Goal: Information Seeking & Learning: Learn about a topic

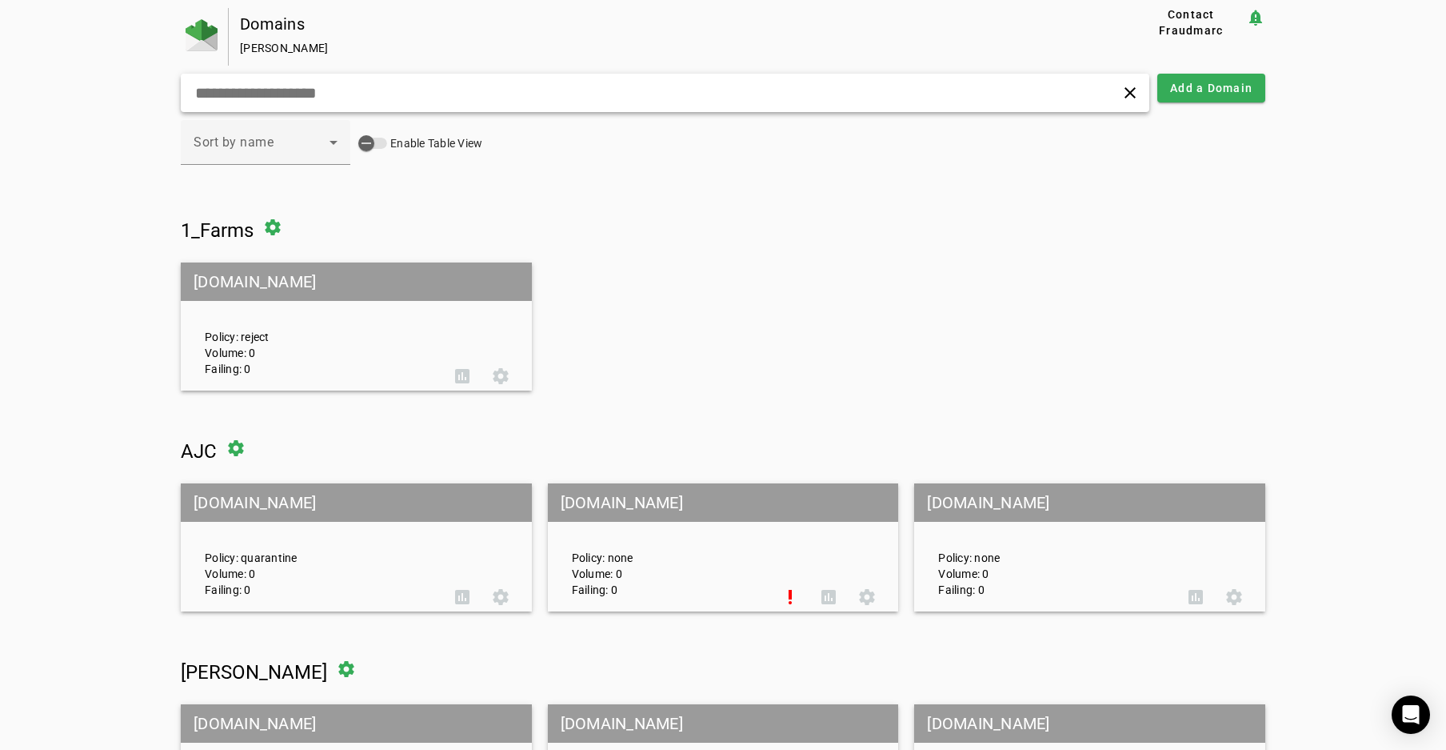
click at [758, 104] on div "clear" at bounding box center [665, 93] width 969 height 38
click at [323, 86] on input "text" at bounding box center [460, 92] width 533 height 19
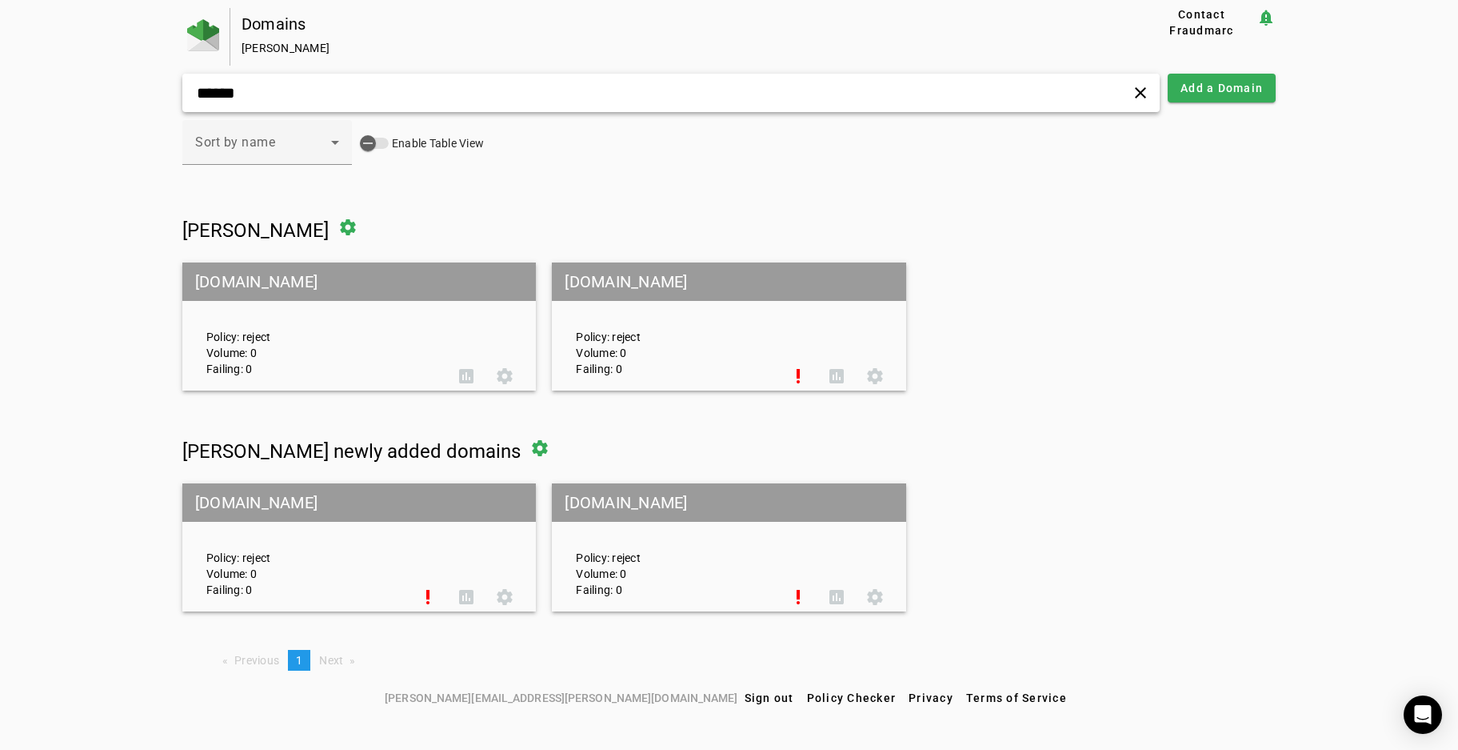
type input "******"
click at [224, 278] on mat-grid-tile-header "[DOMAIN_NAME]" at bounding box center [359, 281] width 354 height 38
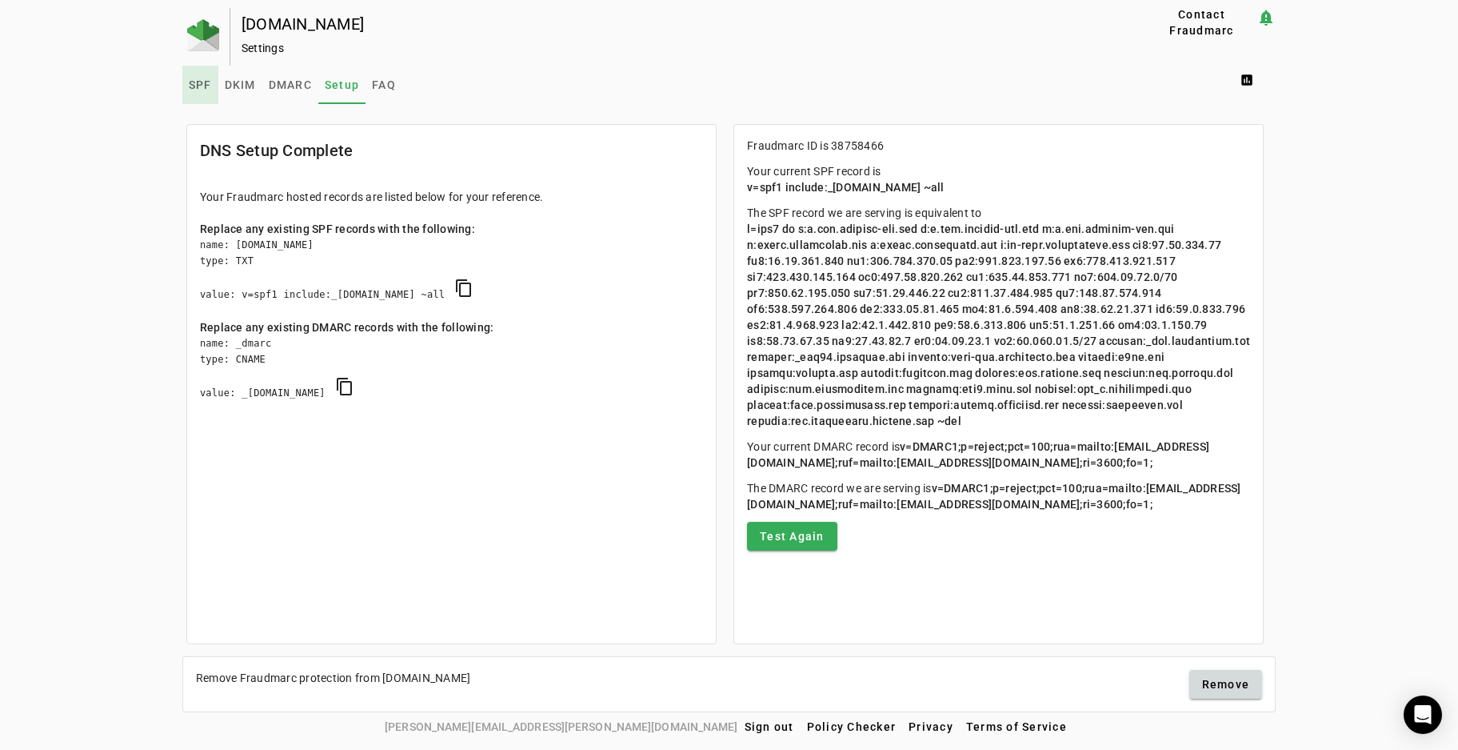
click at [207, 90] on span "SPF" at bounding box center [200, 84] width 23 height 11
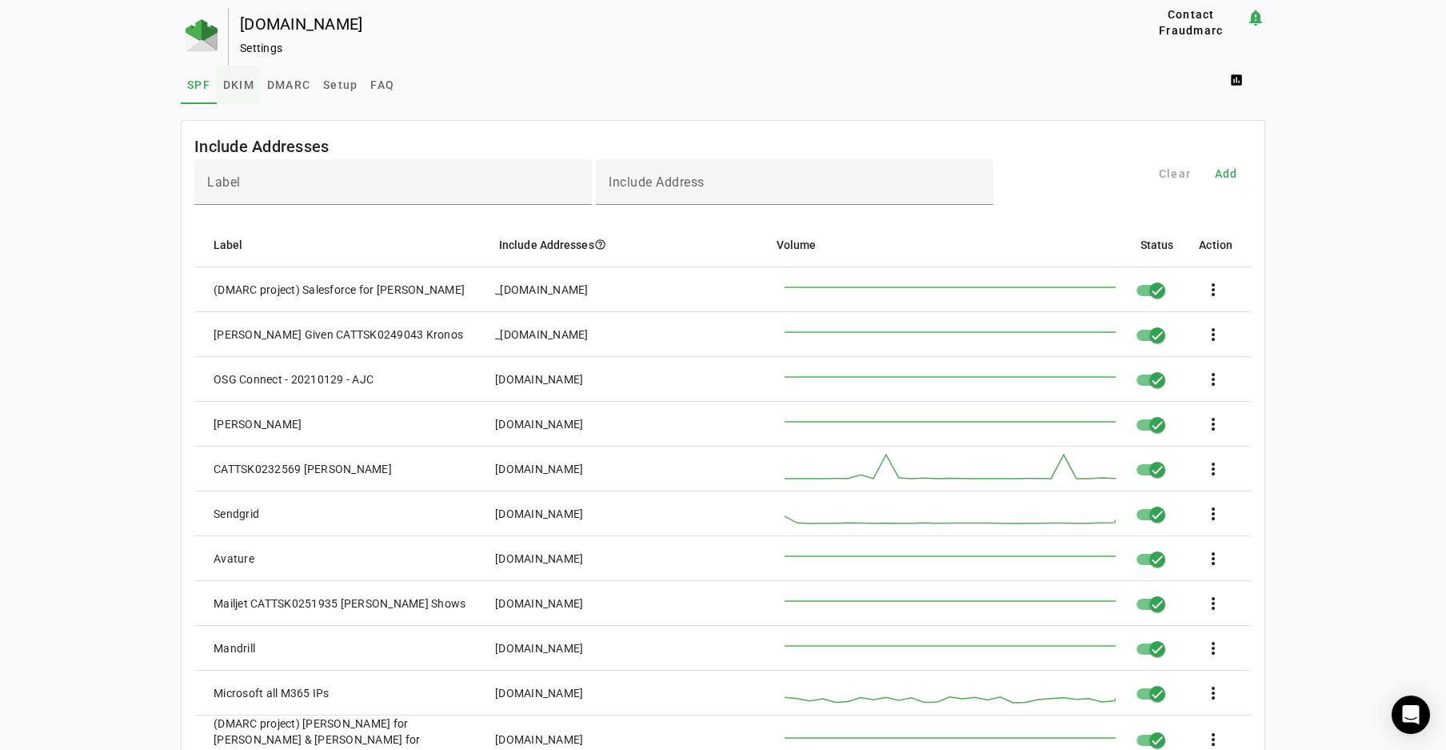
click at [231, 82] on span "DKIM" at bounding box center [238, 84] width 31 height 11
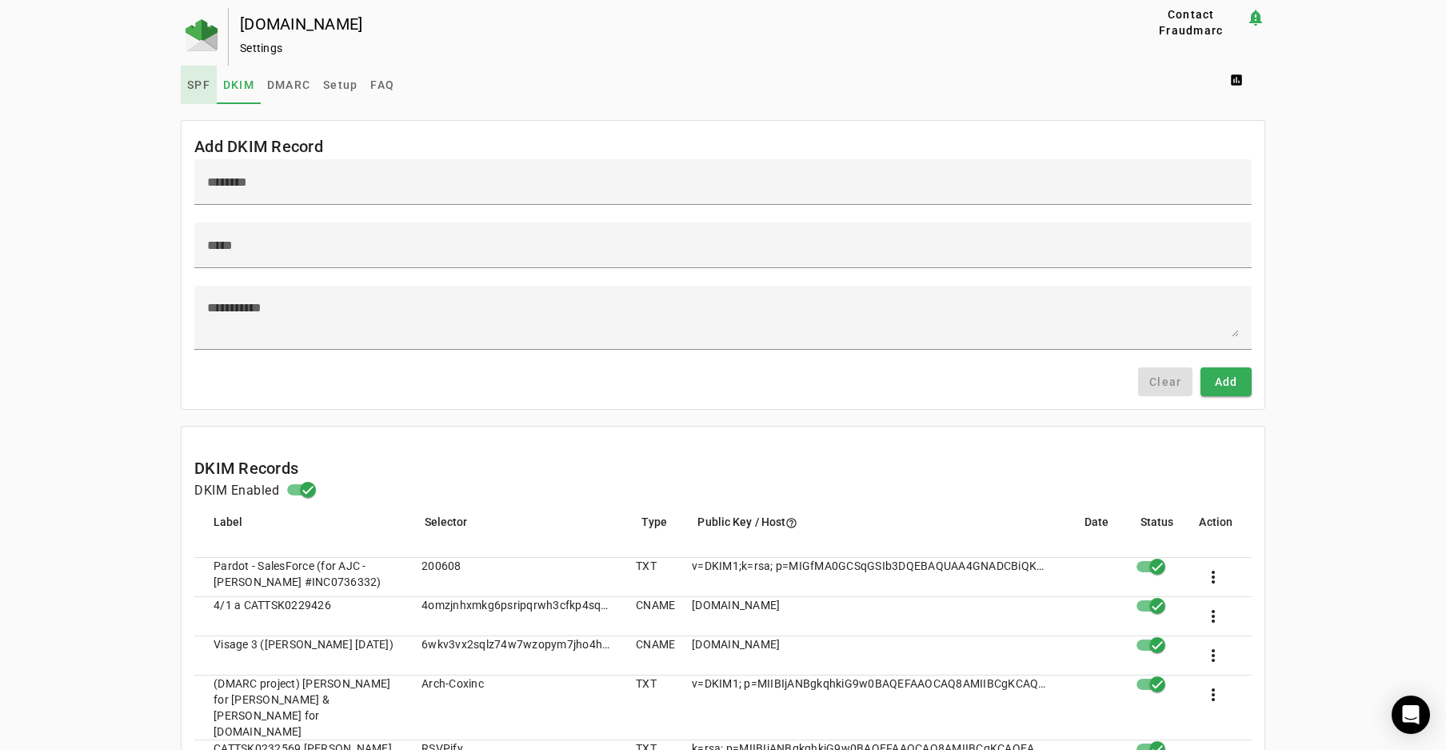
click at [202, 79] on span "SPF" at bounding box center [198, 84] width 23 height 11
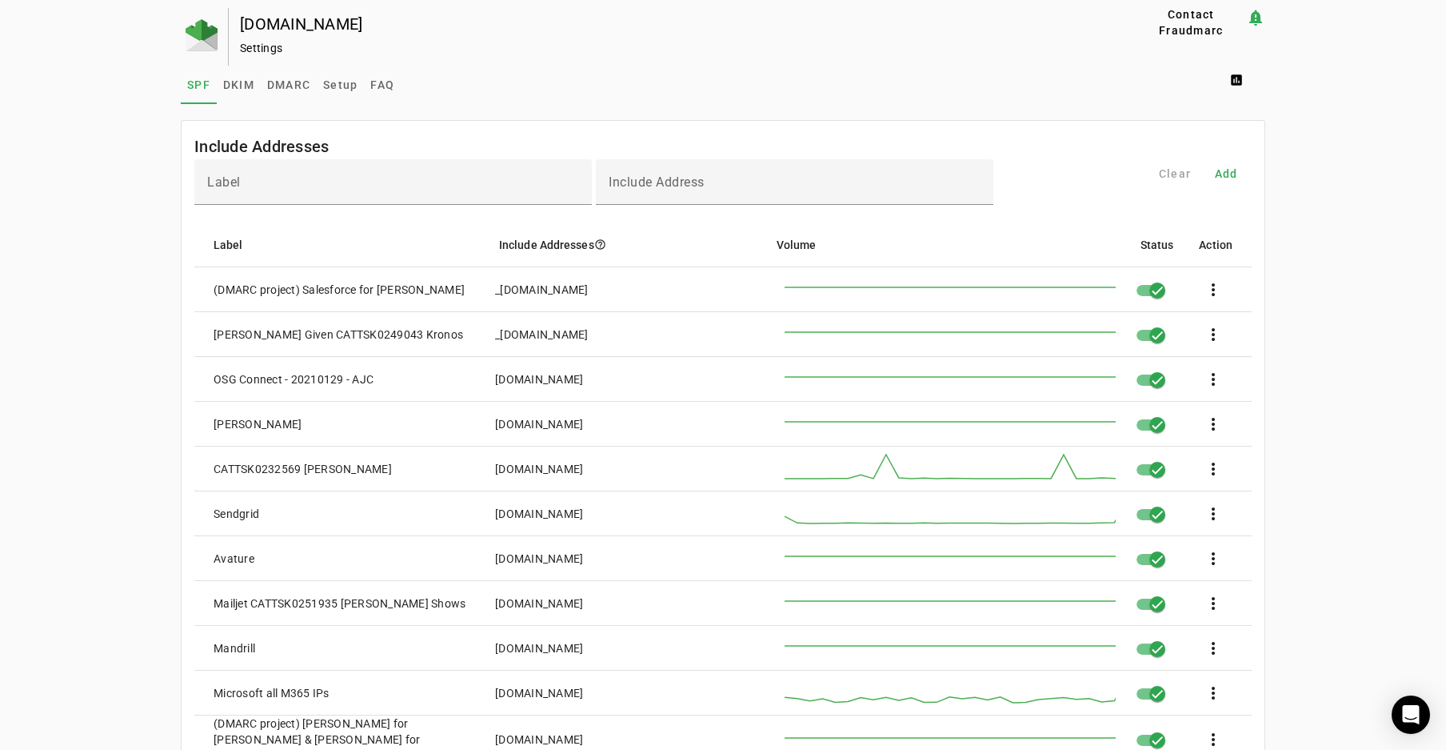
click at [673, 75] on div "SPF DKIM DMARC Setup FAQ assessment" at bounding box center [723, 85] width 1085 height 38
drag, startPoint x: 537, startPoint y: 90, endPoint x: 553, endPoint y: 152, distance: 63.6
click at [537, 90] on div "SPF DKIM DMARC Setup FAQ assessment" at bounding box center [723, 85] width 1085 height 38
drag, startPoint x: 600, startPoint y: 290, endPoint x: 494, endPoint y: 289, distance: 106.4
click at [494, 289] on mat-cell "_[DOMAIN_NAME]" at bounding box center [619, 289] width 274 height 45
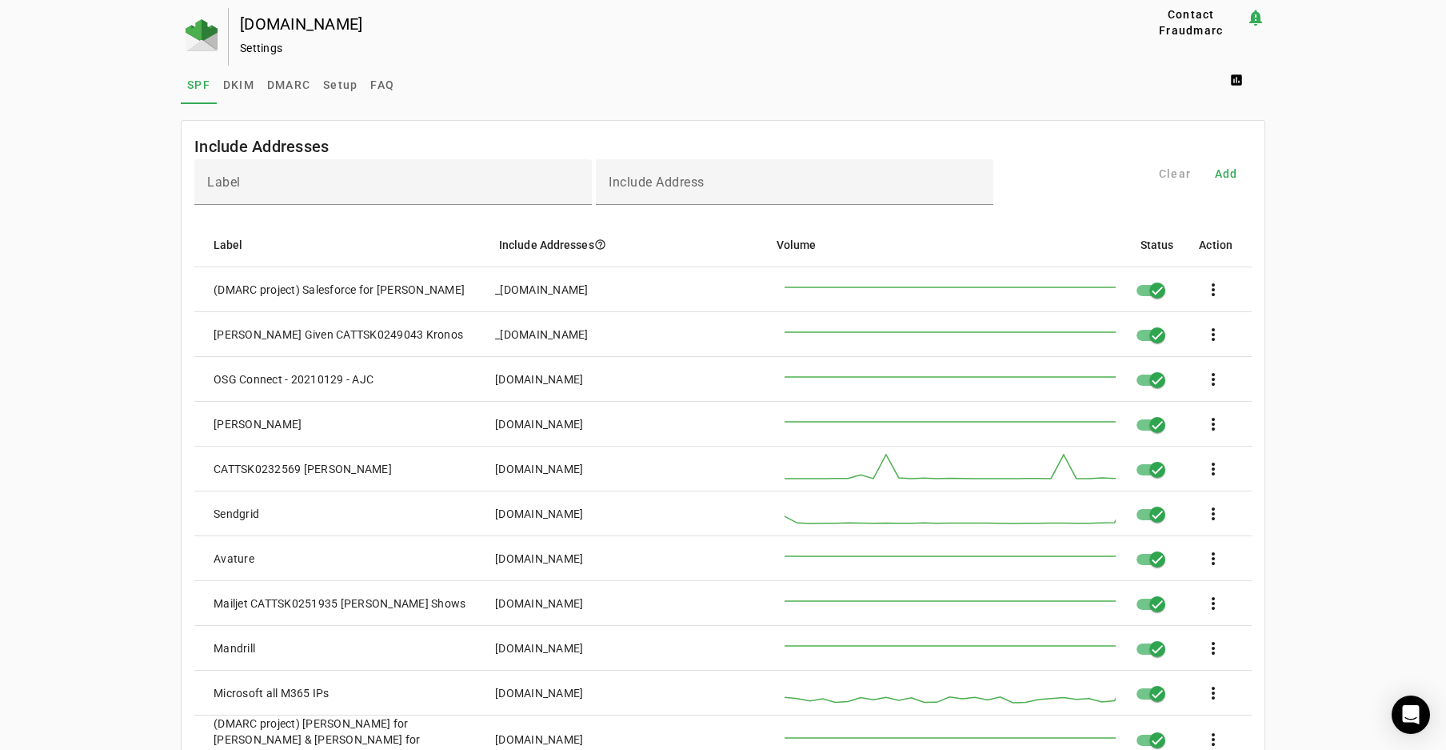
copy div "_[DOMAIN_NAME]"
click at [190, 42] on img at bounding box center [202, 35] width 32 height 32
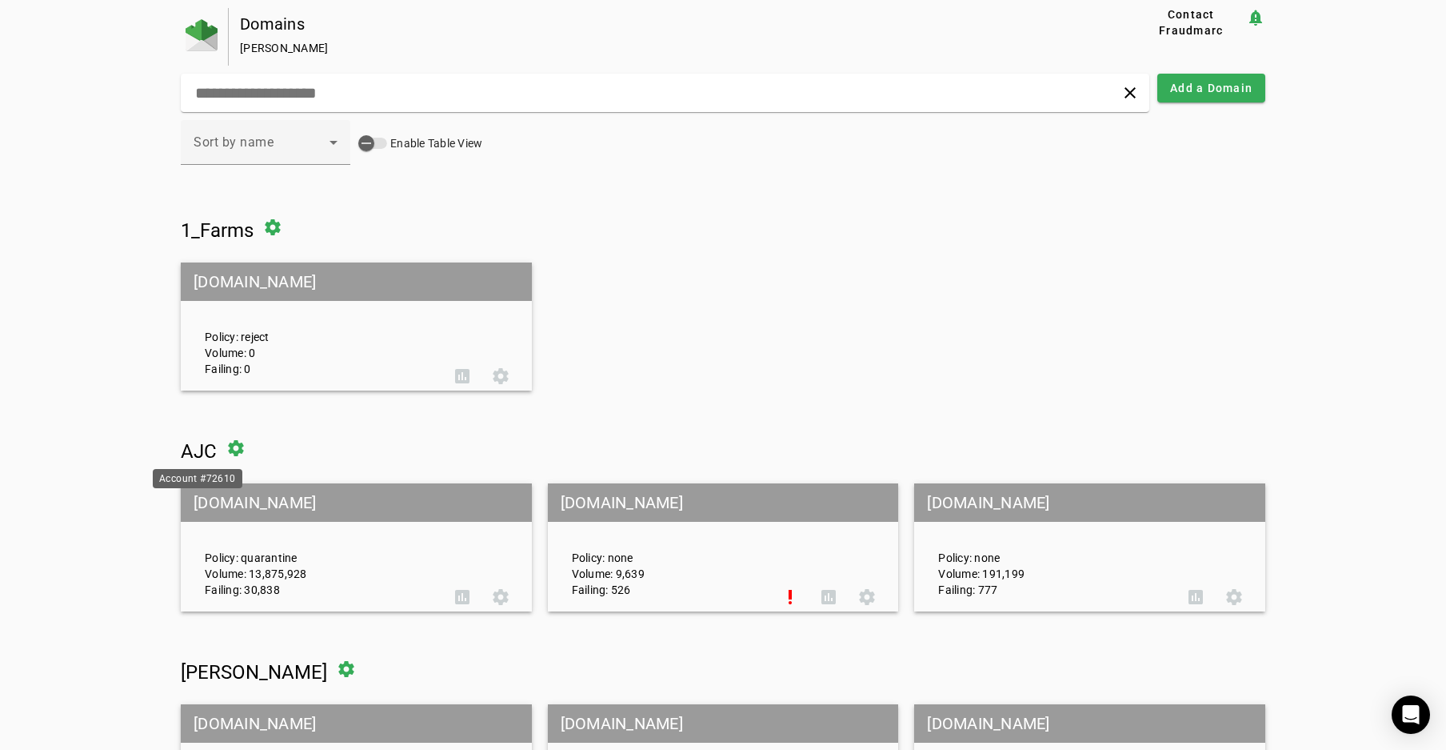
click at [194, 441] on span "AJC" at bounding box center [199, 451] width 36 height 22
click at [221, 503] on mat-grid-tile-header "[DOMAIN_NAME]" at bounding box center [356, 502] width 351 height 38
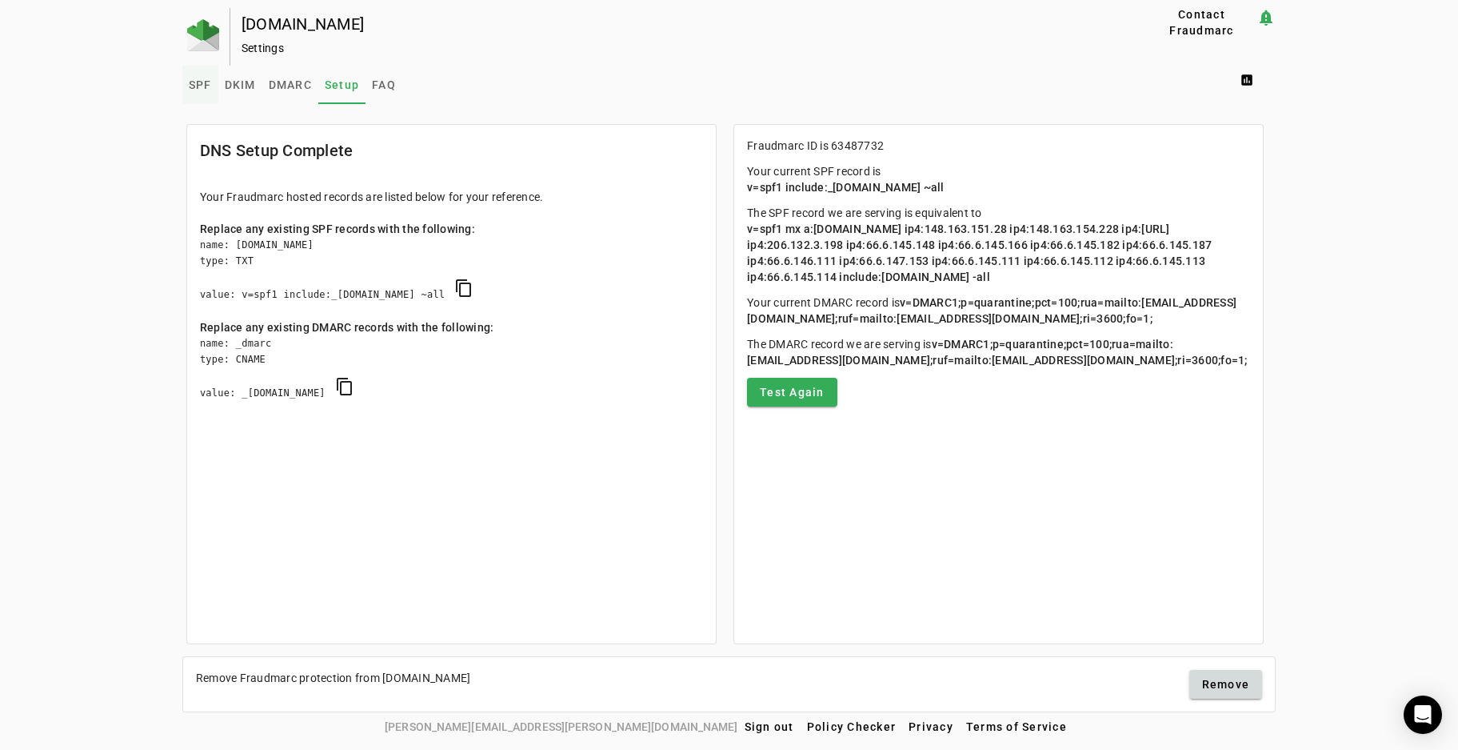
click at [205, 80] on span "SPF" at bounding box center [200, 84] width 23 height 11
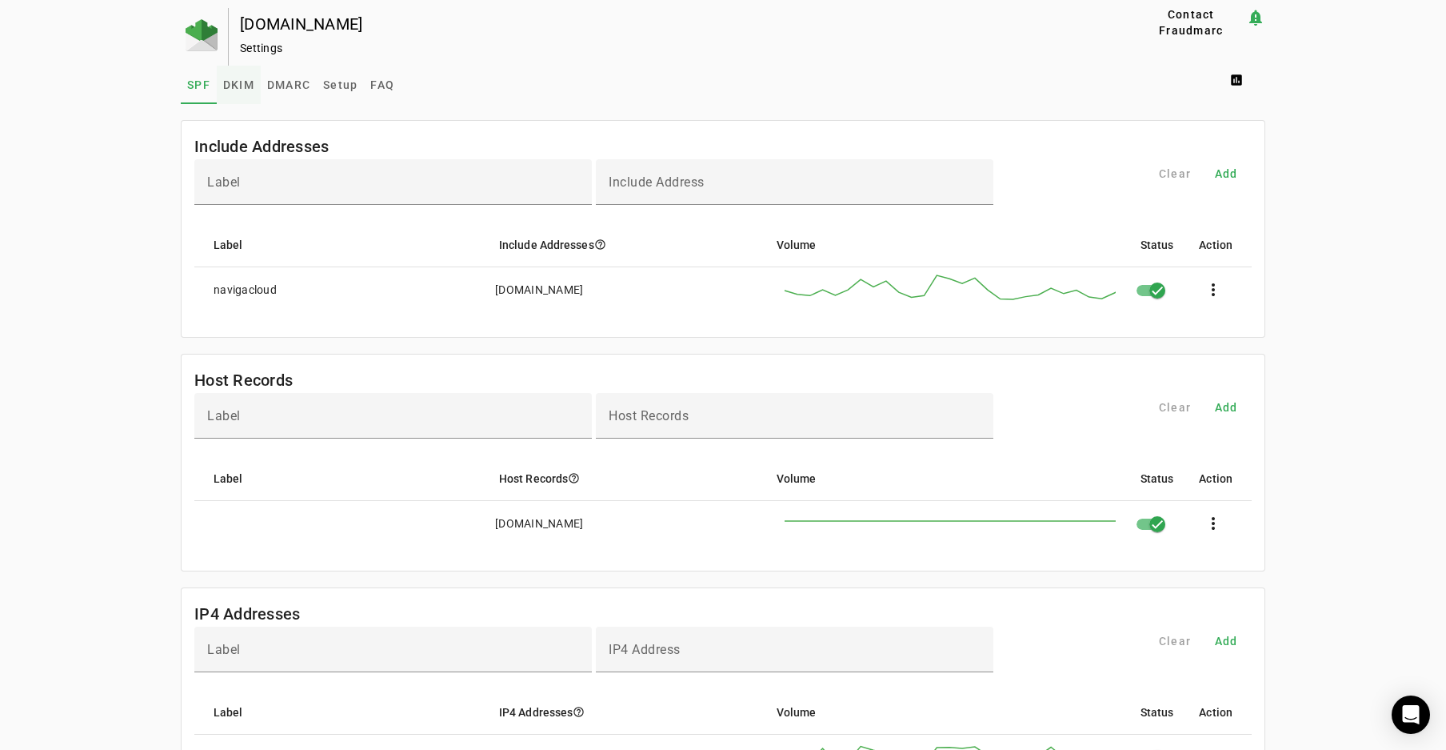
click at [232, 85] on span "DKIM" at bounding box center [238, 84] width 31 height 11
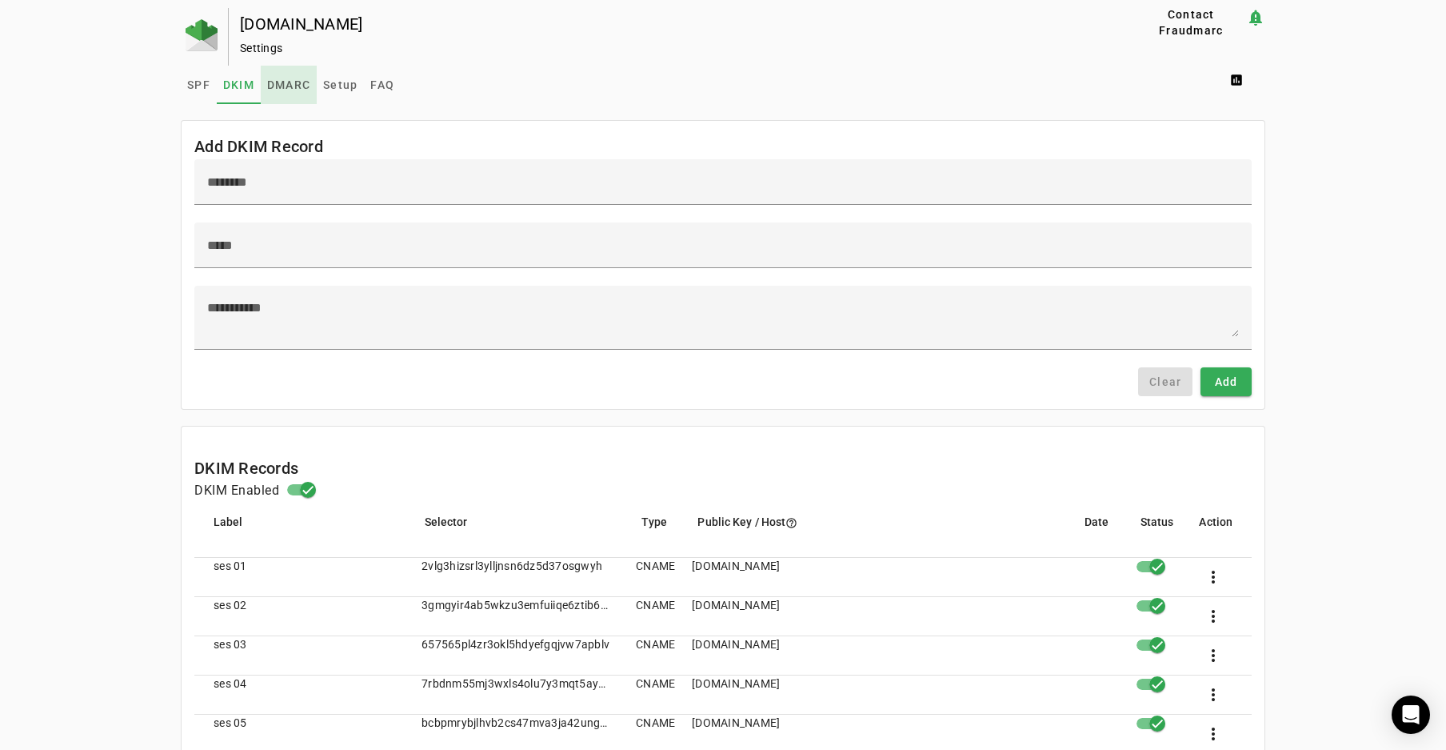
click at [282, 82] on span "DMARC" at bounding box center [288, 84] width 43 height 11
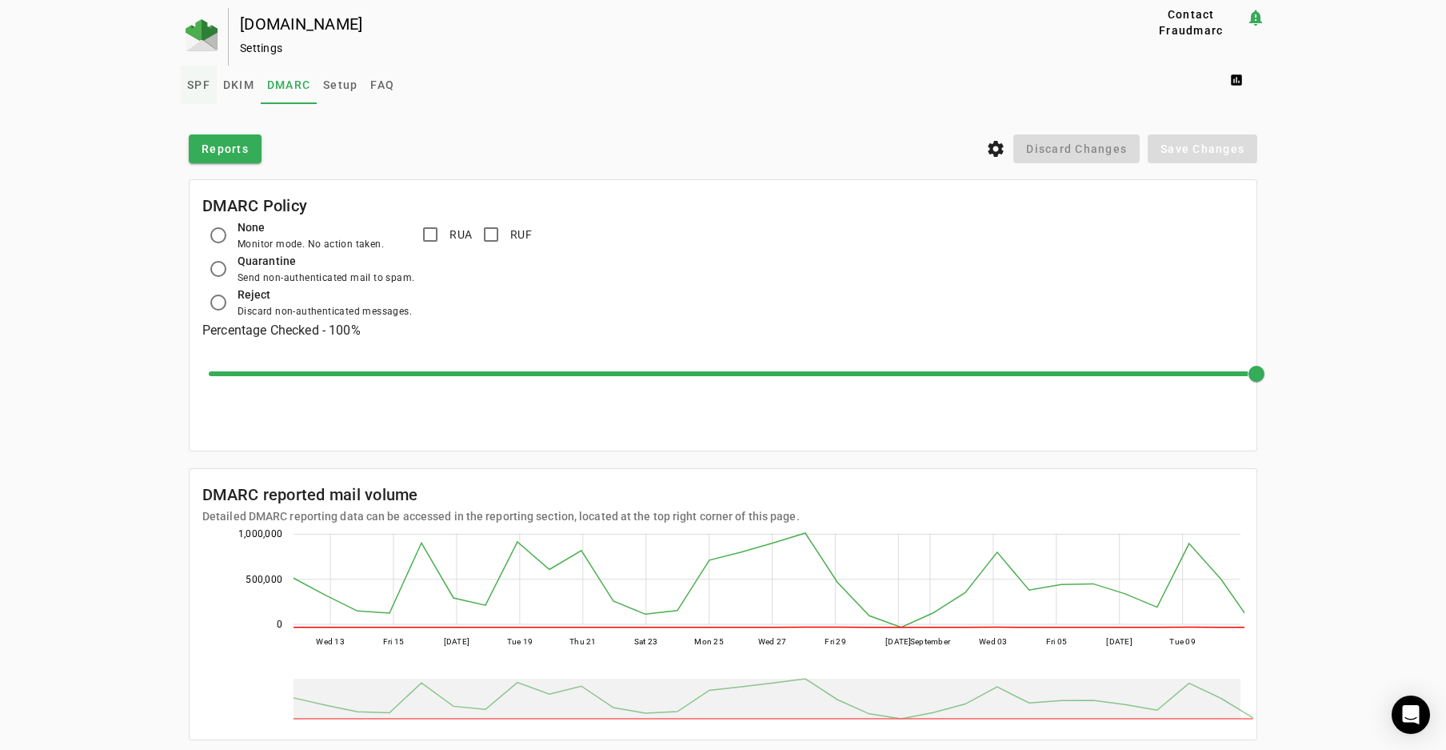
click at [190, 83] on span "SPF" at bounding box center [198, 84] width 23 height 11
